Goal: Navigation & Orientation: Find specific page/section

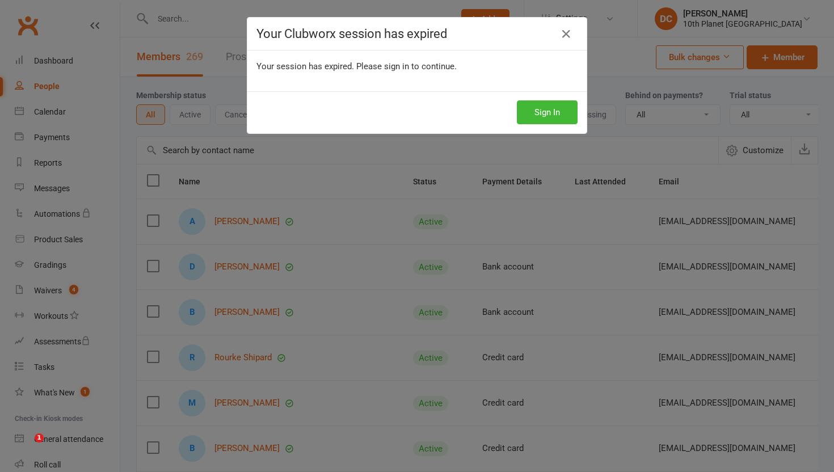
select select "100"
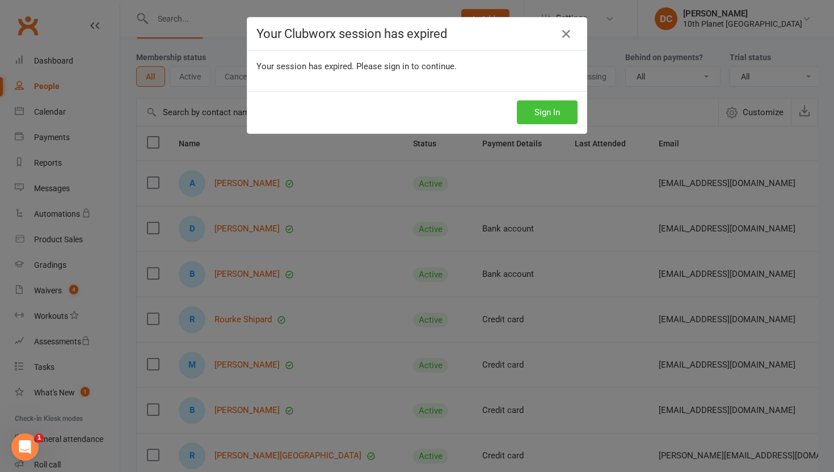
click at [547, 112] on button "Sign In" at bounding box center [547, 112] width 61 height 24
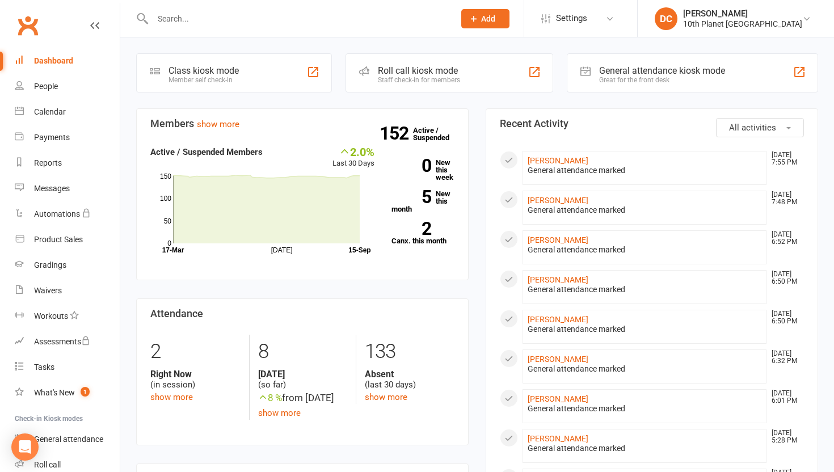
click at [341, 20] on input "text" at bounding box center [297, 19] width 297 height 16
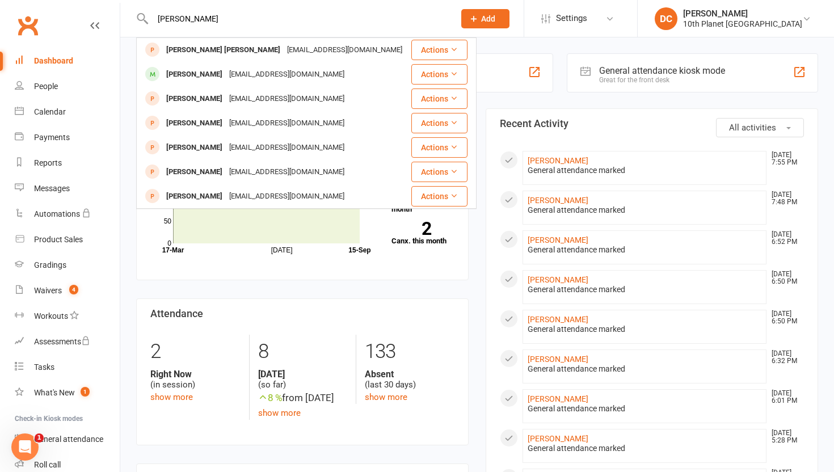
scroll to position [318, 0]
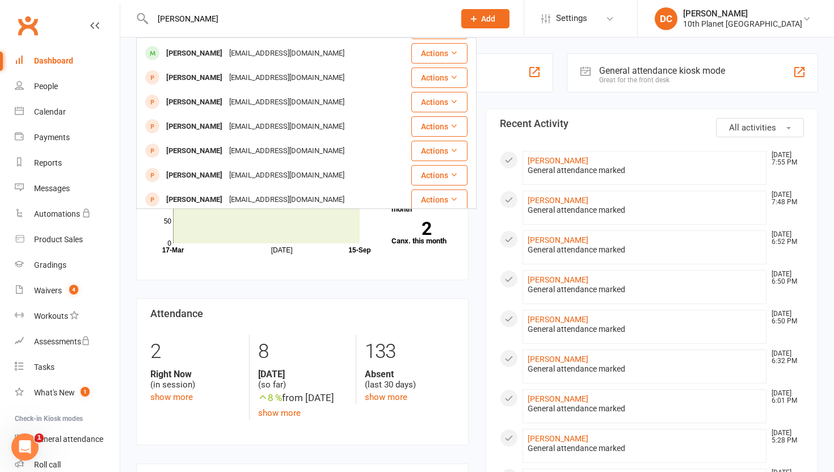
click at [237, 22] on input "jacob" at bounding box center [297, 19] width 297 height 16
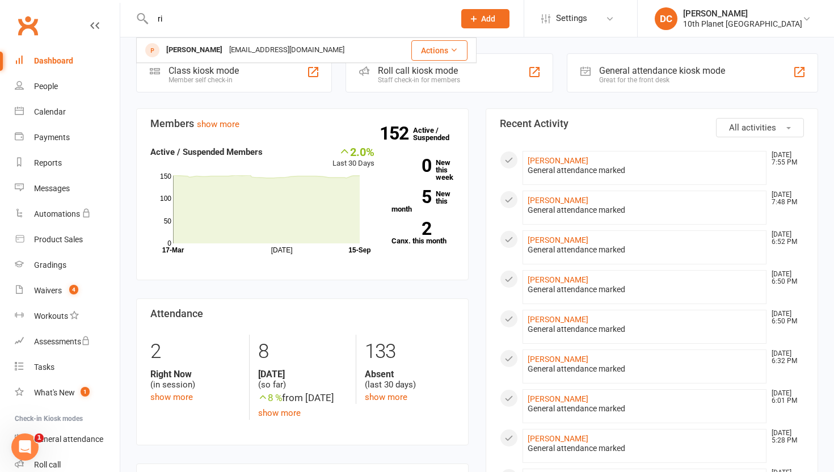
type input "r"
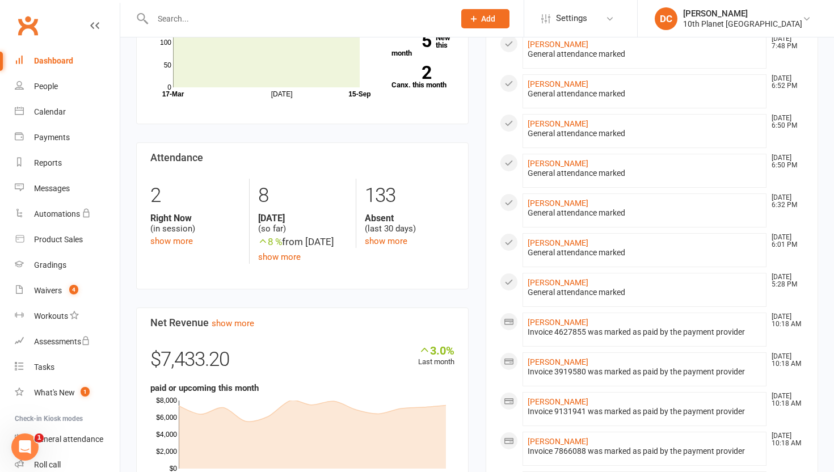
scroll to position [160, 0]
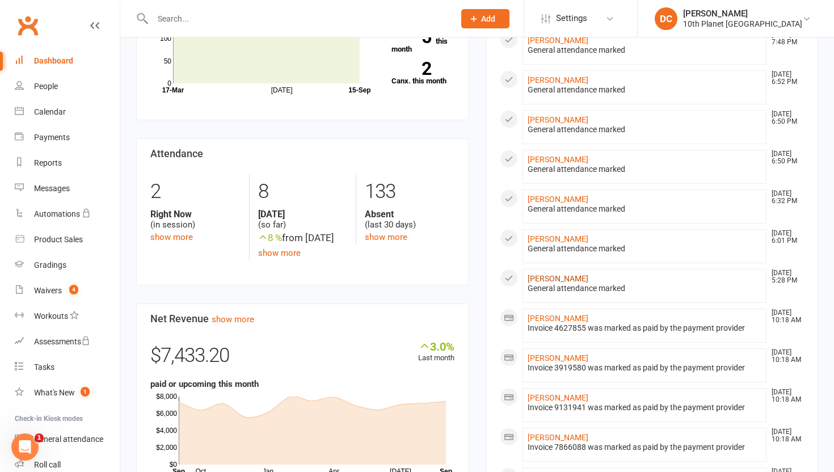
click at [564, 282] on link "[PERSON_NAME]" at bounding box center [558, 278] width 61 height 9
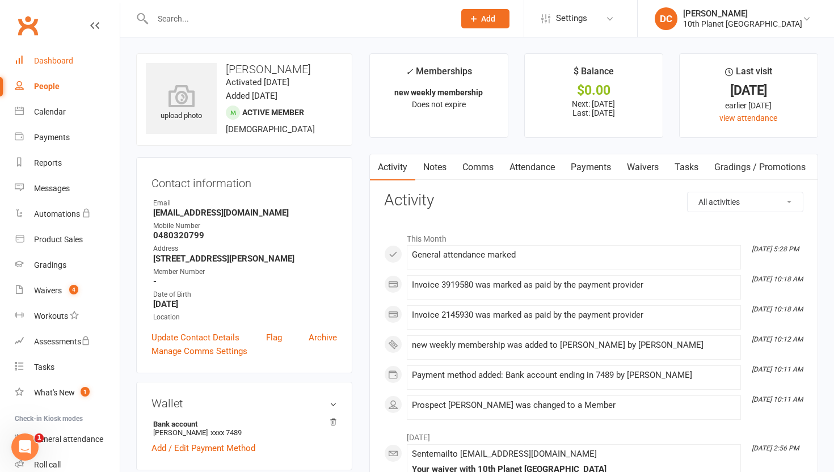
click at [70, 54] on link "Dashboard" at bounding box center [67, 61] width 105 height 26
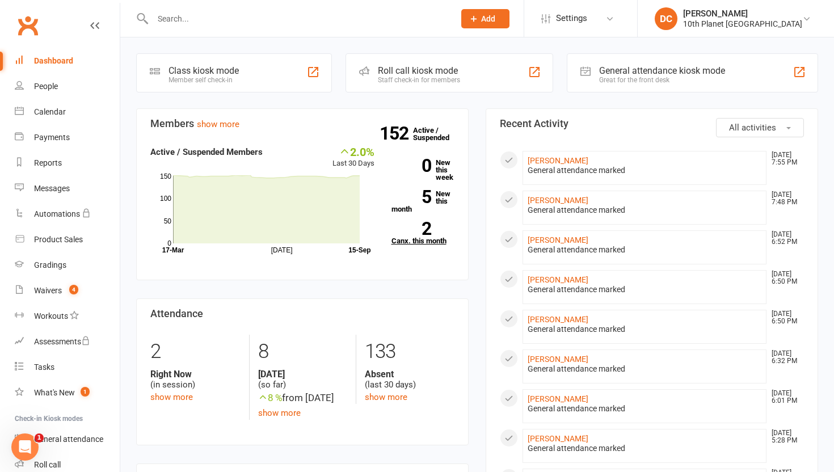
click at [447, 231] on link "2 Canx. this month" at bounding box center [424, 233] width 64 height 23
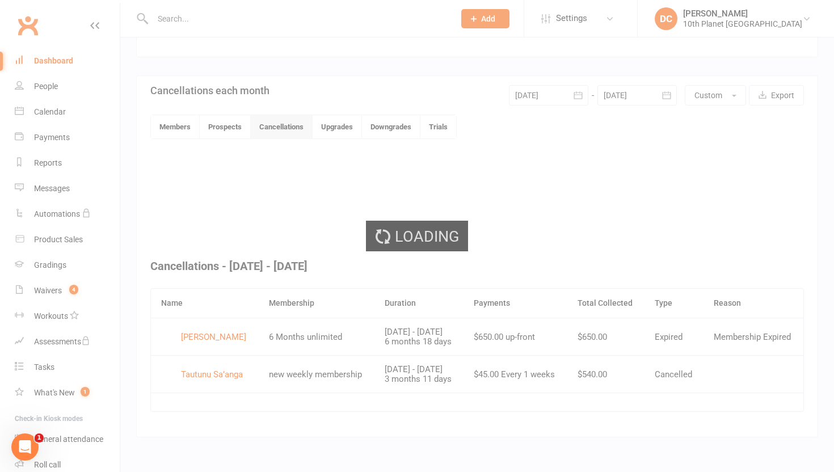
scroll to position [243, 0]
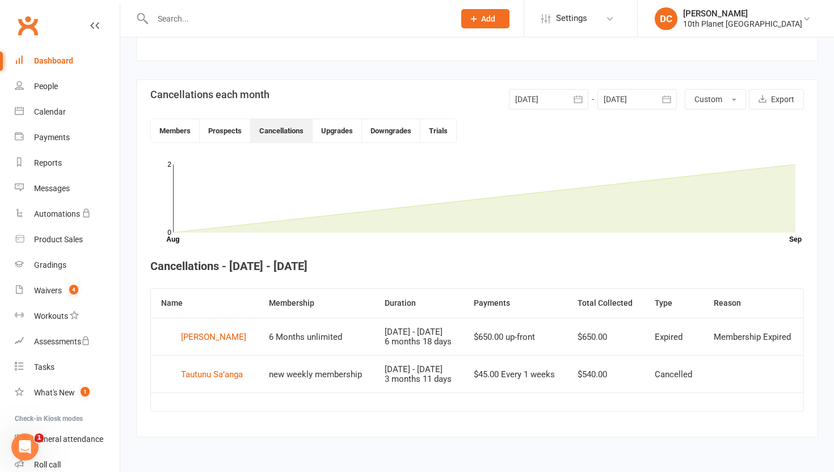
click at [75, 52] on link "Dashboard" at bounding box center [67, 61] width 105 height 26
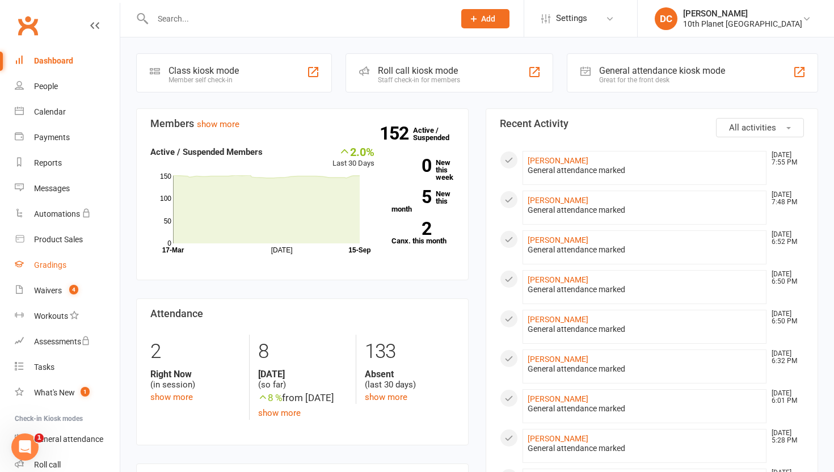
click at [48, 270] on link "Gradings" at bounding box center [67, 266] width 105 height 26
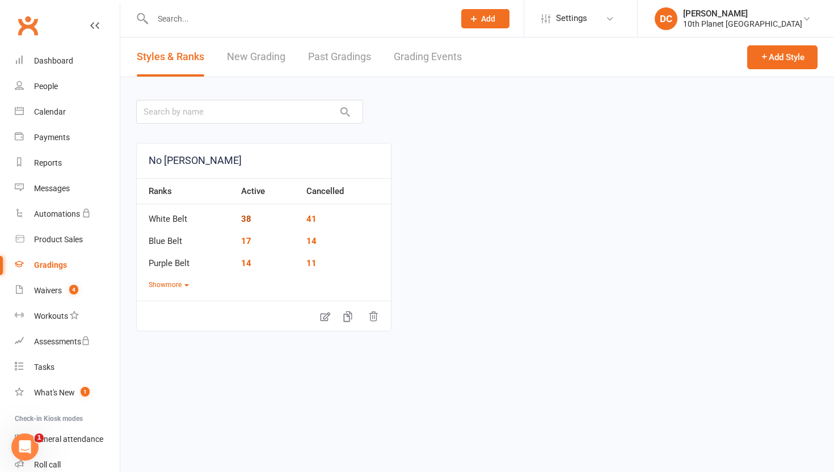
click at [248, 224] on link "38" at bounding box center [246, 219] width 10 height 10
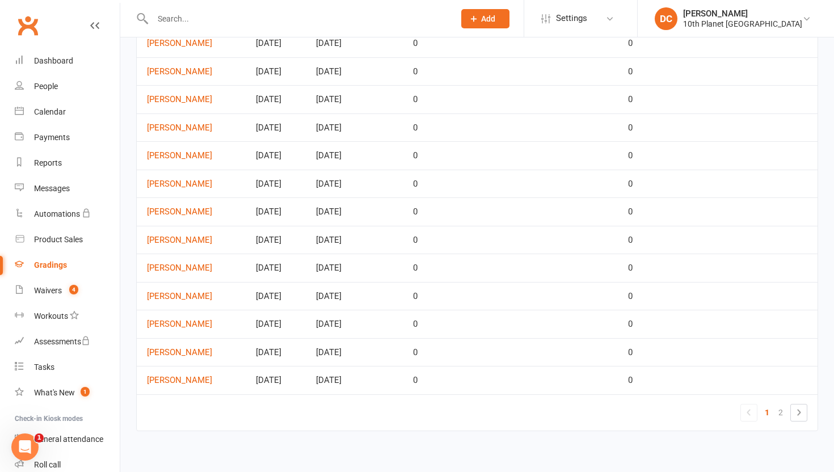
scroll to position [464, 0]
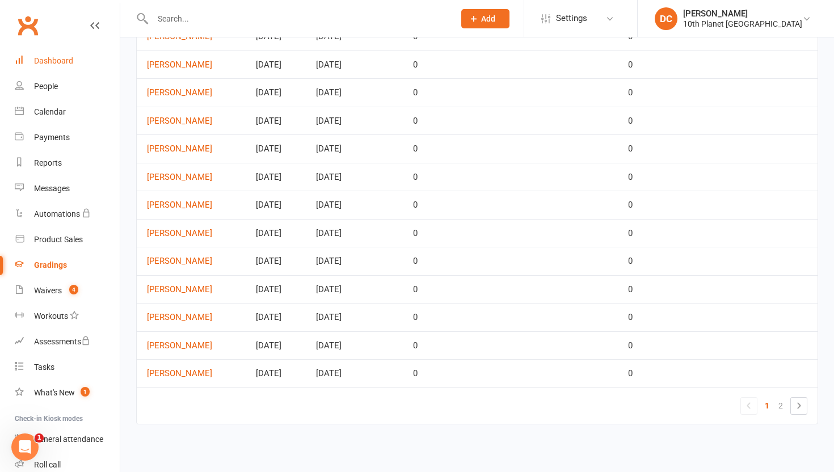
click at [66, 54] on link "Dashboard" at bounding box center [67, 61] width 105 height 26
